Goal: Task Accomplishment & Management: Manage account settings

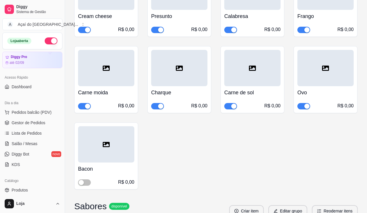
scroll to position [29, 0]
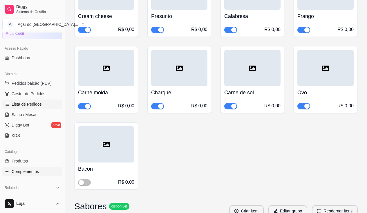
click at [23, 104] on span "Lista de Pedidos" at bounding box center [27, 104] width 30 height 6
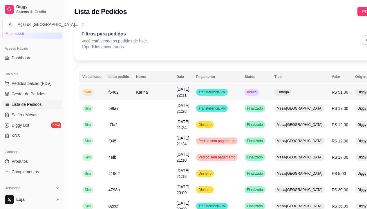
click at [113, 93] on span "f6462" at bounding box center [114, 92] width 10 height 5
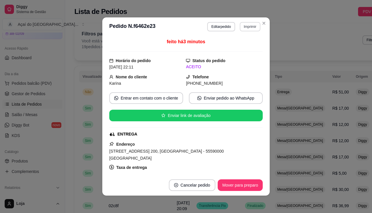
click at [251, 25] on button "Imprimir" at bounding box center [249, 26] width 21 height 9
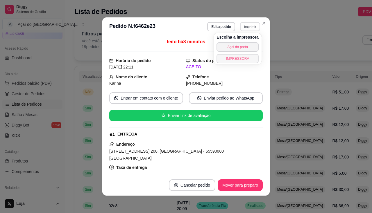
click at [243, 59] on button "IMPRESSORA" at bounding box center [237, 58] width 42 height 9
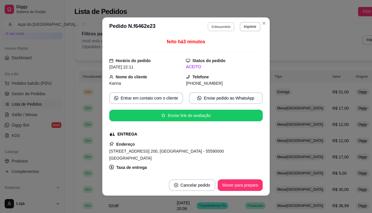
click at [226, 25] on button "Editar pedido" at bounding box center [221, 26] width 27 height 9
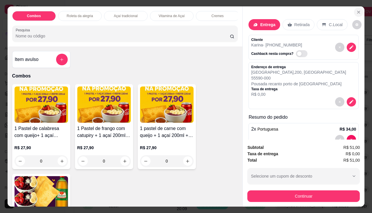
click at [358, 11] on icon "Close" at bounding box center [358, 12] width 5 height 5
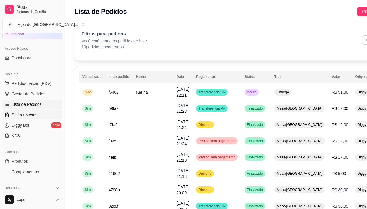
click at [16, 116] on span "Salão / Mesas" at bounding box center [25, 115] width 26 height 6
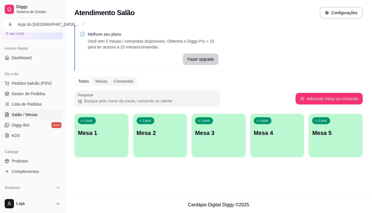
click at [147, 138] on div "Livre Mesa 2" at bounding box center [160, 132] width 54 height 37
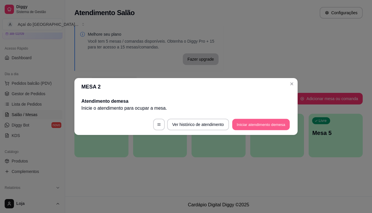
click at [283, 125] on button "Iniciar atendimento de mesa" at bounding box center [260, 124] width 57 height 11
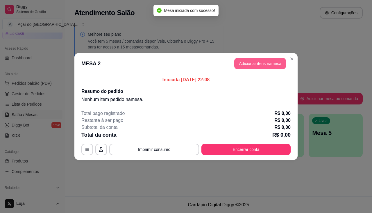
click at [243, 63] on button "Adicionar itens na mesa" at bounding box center [260, 64] width 52 height 12
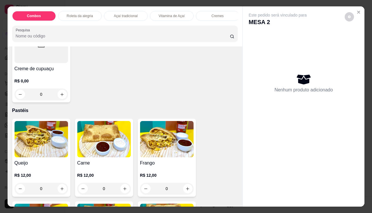
scroll to position [668, 0]
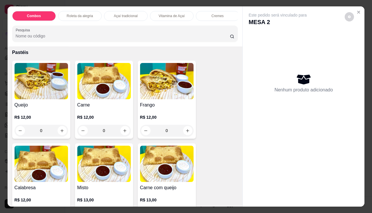
click at [188, 134] on div "0" at bounding box center [166, 131] width 53 height 12
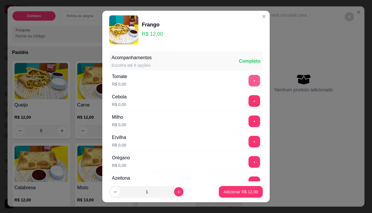
click at [248, 78] on button "+" at bounding box center [254, 81] width 12 height 12
click at [248, 107] on button "+" at bounding box center [254, 101] width 12 height 12
click at [248, 122] on button "+" at bounding box center [253, 121] width 11 height 11
click at [248, 144] on button "+" at bounding box center [254, 142] width 12 height 12
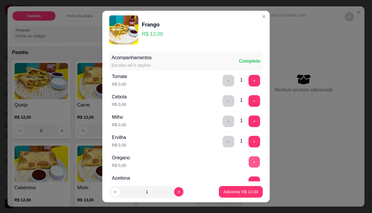
click at [248, 159] on button "+" at bounding box center [253, 161] width 11 height 11
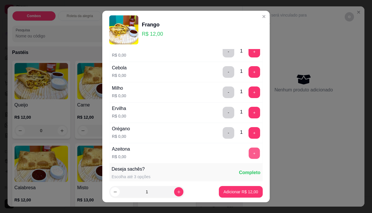
click at [248, 152] on button "+" at bounding box center [253, 152] width 11 height 11
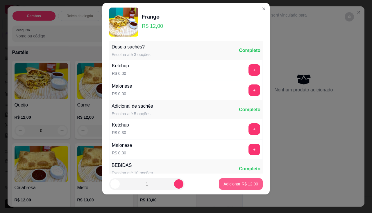
click at [238, 185] on p "Adicionar R$ 12,00" at bounding box center [240, 184] width 35 height 6
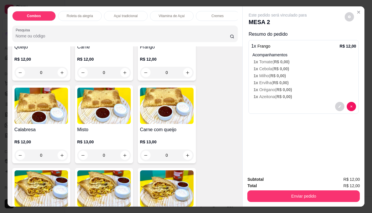
scroll to position [755, 0]
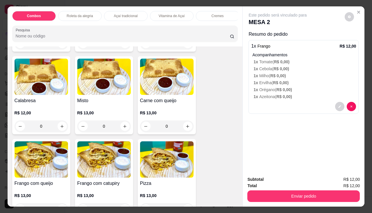
click at [190, 128] on div "0" at bounding box center [166, 126] width 53 height 12
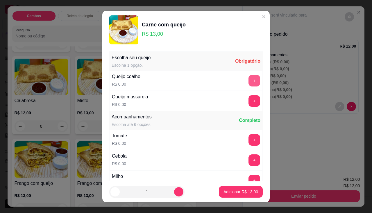
click at [248, 79] on button "+" at bounding box center [254, 81] width 12 height 12
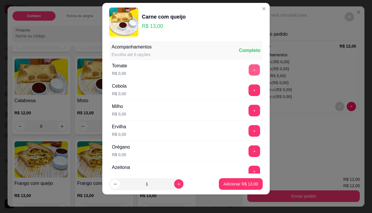
click at [248, 73] on button "+" at bounding box center [253, 69] width 11 height 11
click at [248, 112] on button "+" at bounding box center [253, 110] width 11 height 11
click at [248, 130] on button "+" at bounding box center [253, 130] width 11 height 11
click at [248, 149] on button "+" at bounding box center [254, 151] width 12 height 12
click at [248, 167] on button "+" at bounding box center [254, 172] width 12 height 12
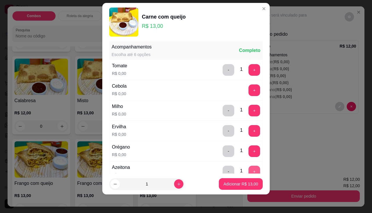
scroll to position [91, 0]
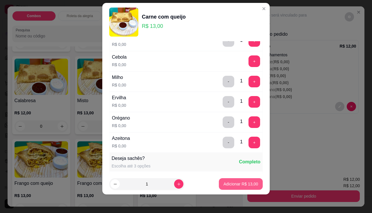
click at [239, 181] on button "Adicionar R$ 13,00" at bounding box center [241, 184] width 44 height 12
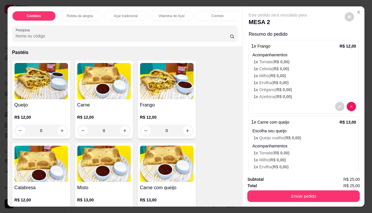
scroll to position [639, 0]
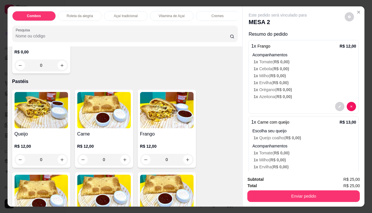
click at [61, 163] on div "0" at bounding box center [41, 160] width 53 height 12
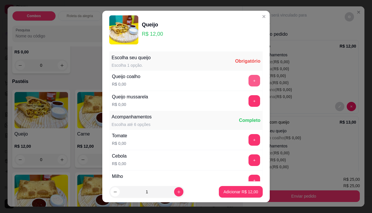
click at [248, 82] on button "+" at bounding box center [254, 81] width 12 height 12
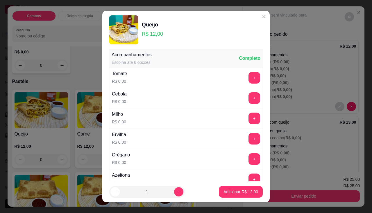
scroll to position [8, 0]
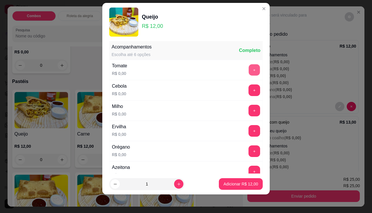
click at [248, 69] on button "+" at bounding box center [253, 69] width 11 height 11
click at [248, 113] on button "+" at bounding box center [254, 111] width 12 height 12
click at [248, 130] on button "+" at bounding box center [254, 131] width 12 height 12
click at [249, 150] on div "+" at bounding box center [254, 151] width 16 height 12
click at [248, 150] on button "+" at bounding box center [254, 151] width 12 height 12
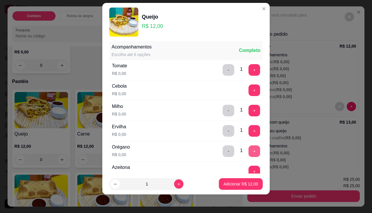
scroll to position [91, 0]
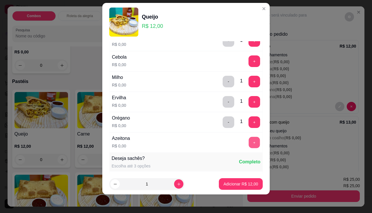
click at [248, 143] on button "+" at bounding box center [253, 142] width 11 height 11
click at [241, 183] on p "Adicionar R$ 12,00" at bounding box center [240, 184] width 35 height 6
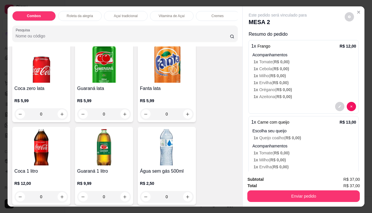
scroll to position [1712, 0]
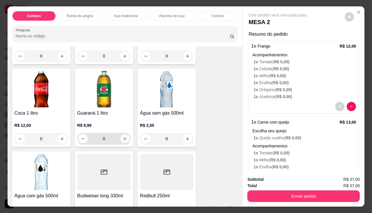
click at [123, 141] on icon "increase-product-quantity" at bounding box center [124, 139] width 4 height 4
type input "1"
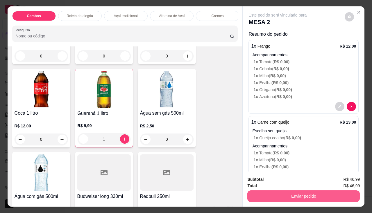
click at [301, 194] on button "Enviar pedido" at bounding box center [303, 196] width 112 height 12
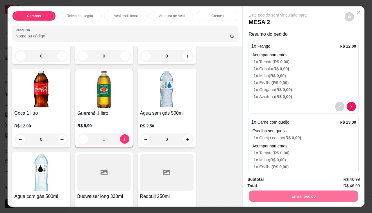
click at [286, 181] on button "Não registrar e enviar pedido" at bounding box center [284, 179] width 60 height 11
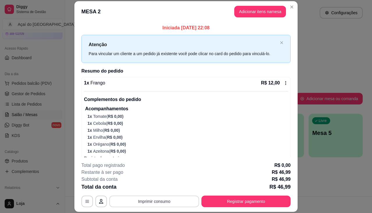
click at [161, 200] on button "Imprimir consumo" at bounding box center [154, 202] width 90 height 12
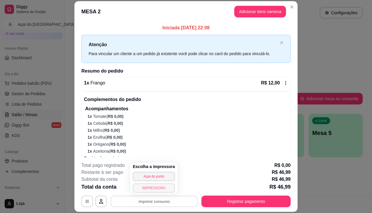
click at [163, 186] on button "IMPRESSORA" at bounding box center [154, 187] width 42 height 9
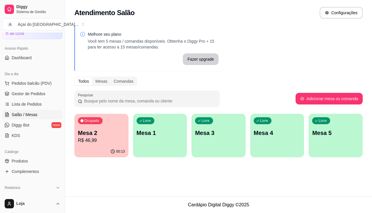
click at [116, 136] on p "Mesa 2" at bounding box center [101, 133] width 47 height 8
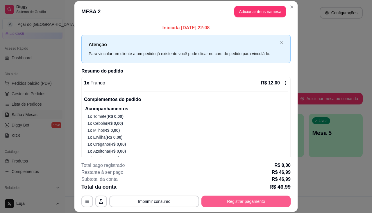
click at [218, 204] on button "Registrar pagamento" at bounding box center [245, 202] width 89 height 12
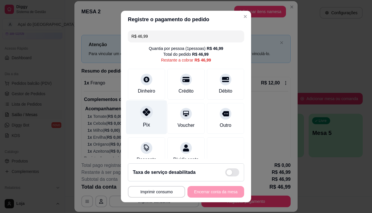
click at [147, 117] on div "Pix" at bounding box center [146, 117] width 41 height 34
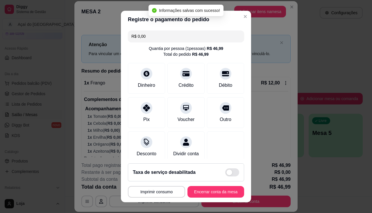
type input "R$ 0,00"
click at [206, 192] on button "Encerrar conta da mesa" at bounding box center [215, 191] width 55 height 11
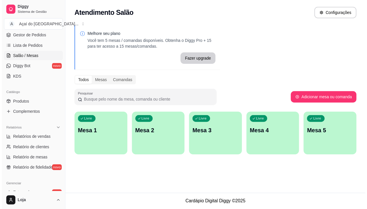
scroll to position [0, 0]
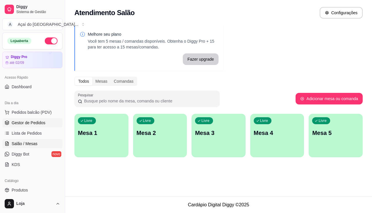
click at [31, 125] on span "Gestor de Pedidos" at bounding box center [29, 123] width 34 height 6
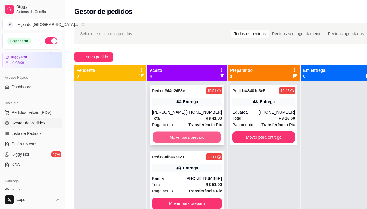
click at [194, 141] on button "Mover para preparo" at bounding box center [187, 136] width 68 height 11
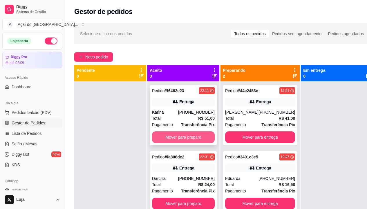
click at [197, 136] on button "Mover para preparo" at bounding box center [183, 137] width 63 height 12
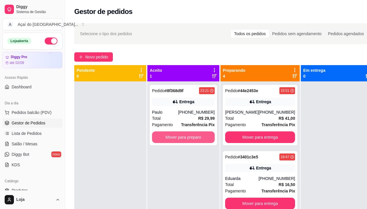
click at [197, 136] on button "Mover para preparo" at bounding box center [183, 137] width 63 height 12
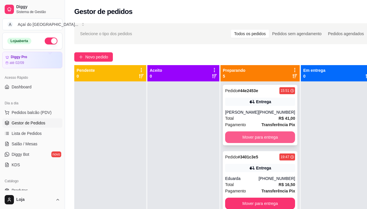
click at [272, 140] on button "Mover para entrega" at bounding box center [260, 137] width 70 height 12
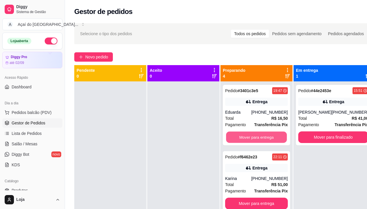
click at [272, 140] on button "Mover para entrega" at bounding box center [256, 136] width 61 height 11
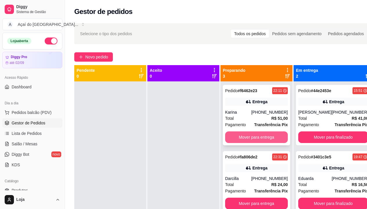
click at [270, 131] on button "Mover para entrega" at bounding box center [256, 137] width 63 height 12
click at [269, 142] on button "Mover para entrega" at bounding box center [256, 137] width 63 height 12
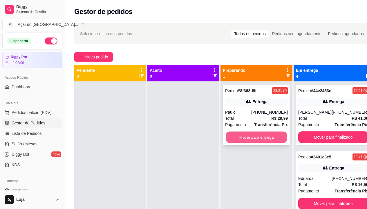
click at [269, 140] on button "Mover para entrega" at bounding box center [256, 136] width 61 height 11
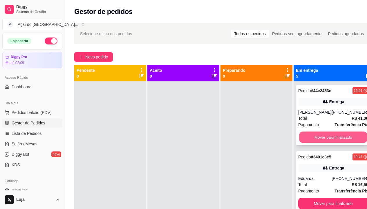
click at [299, 140] on div "Mover para finalizado" at bounding box center [333, 137] width 70 height 12
click at [324, 143] on button "Mover para finalizado" at bounding box center [333, 137] width 70 height 12
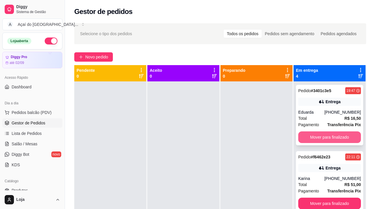
click at [324, 137] on button "Mover para finalizado" at bounding box center [329, 137] width 63 height 12
click at [324, 137] on button "Mover para finalizado" at bounding box center [329, 136] width 61 height 11
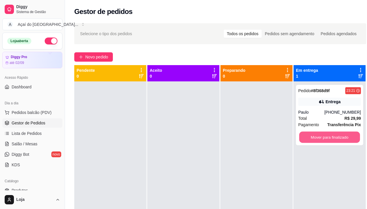
click at [324, 137] on button "Mover para finalizado" at bounding box center [329, 136] width 61 height 11
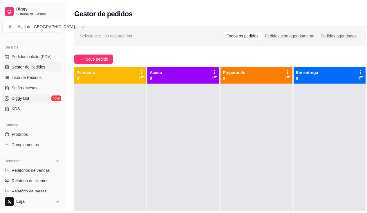
scroll to position [116, 0]
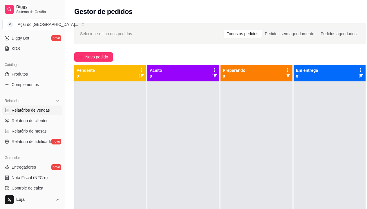
click at [40, 108] on span "Relatórios de vendas" at bounding box center [31, 110] width 38 height 6
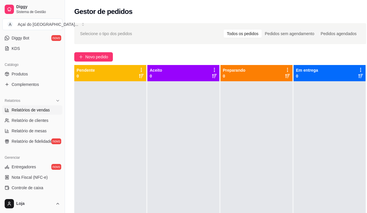
select select "ALL"
select select "0"
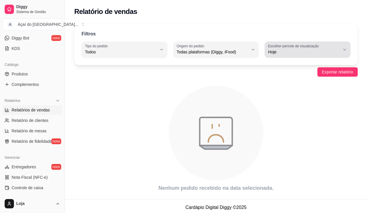
click at [338, 47] on div "Hoje" at bounding box center [304, 50] width 72 height 12
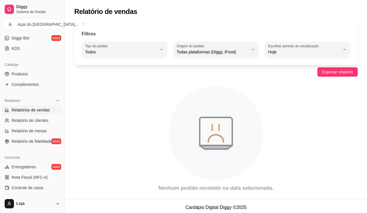
click at [309, 76] on span "Ontem" at bounding box center [305, 76] width 68 height 6
type input "1"
select select "1"
